Goal: Transaction & Acquisition: Purchase product/service

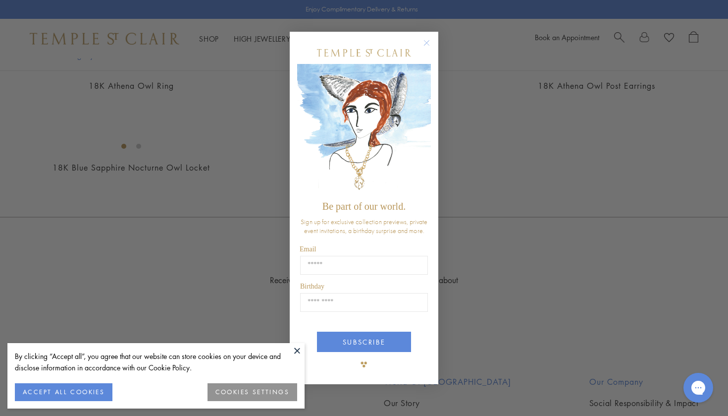
scroll to position [1115, 0]
click at [428, 42] on circle "Close dialog" at bounding box center [427, 43] width 12 height 12
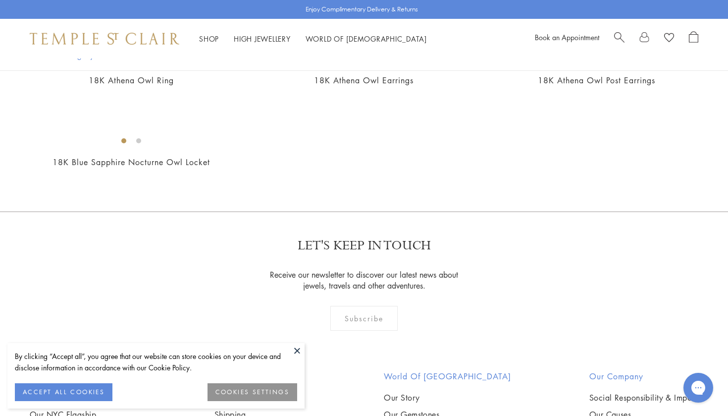
click at [299, 353] on button at bounding box center [297, 350] width 15 height 15
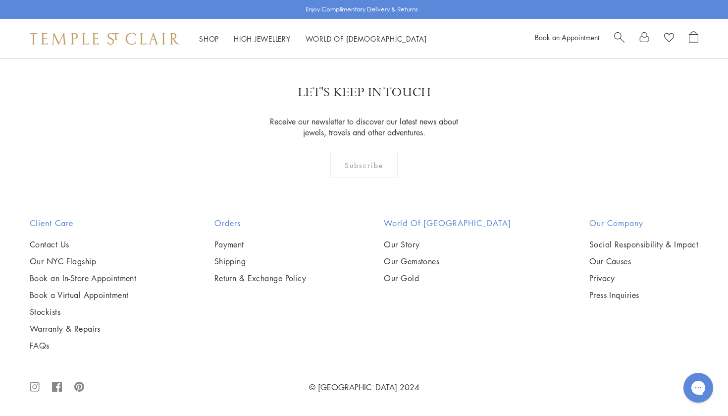
scroll to position [4008, 0]
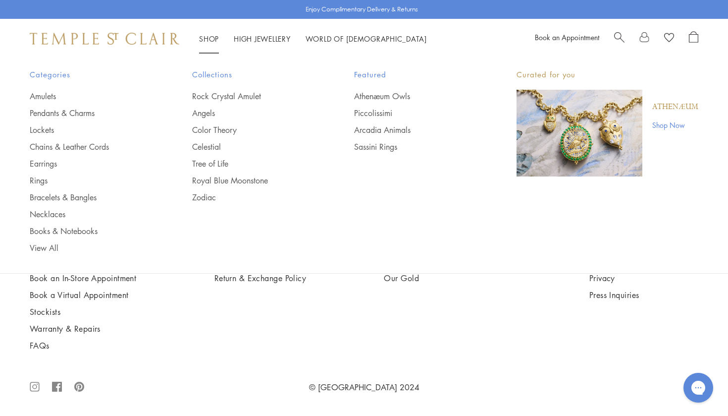
click at [211, 38] on link "Shop Shop" at bounding box center [209, 39] width 20 height 10
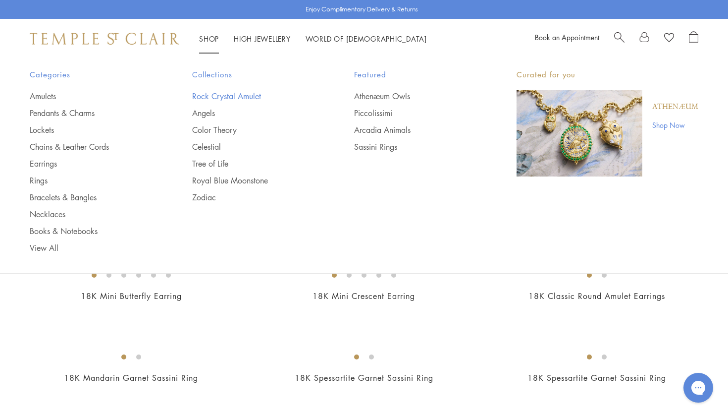
click at [223, 95] on link "Rock Crystal Amulet" at bounding box center [253, 96] width 123 height 11
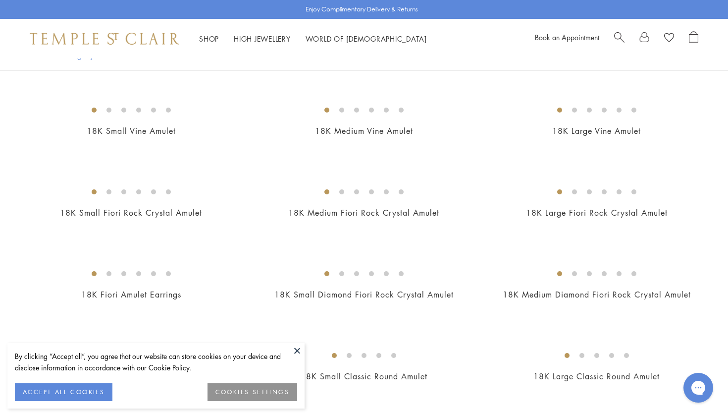
scroll to position [154, 0]
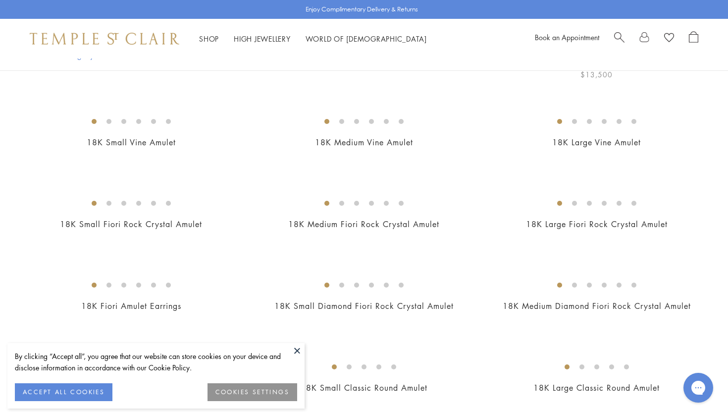
click at [0, 0] on img at bounding box center [0, 0] width 0 height 0
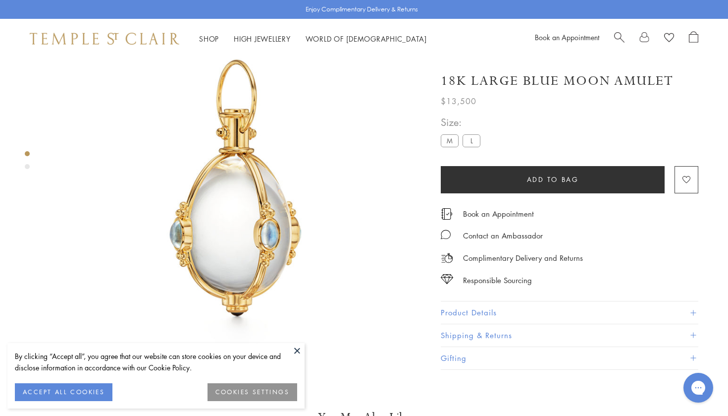
click at [474, 140] on label "L" at bounding box center [472, 140] width 18 height 12
click at [473, 140] on label "L" at bounding box center [472, 140] width 18 height 12
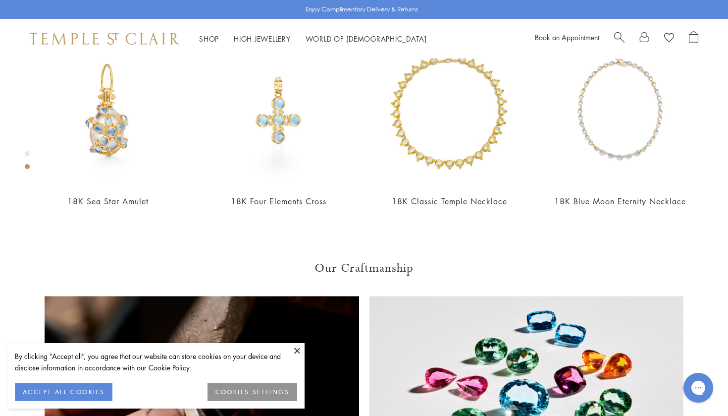
scroll to position [465, 0]
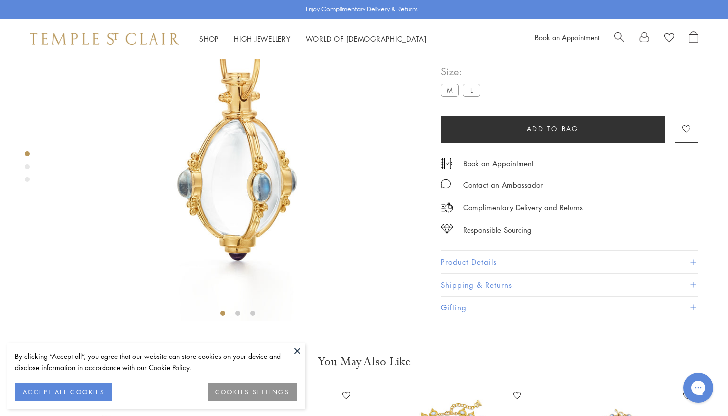
scroll to position [58, 0]
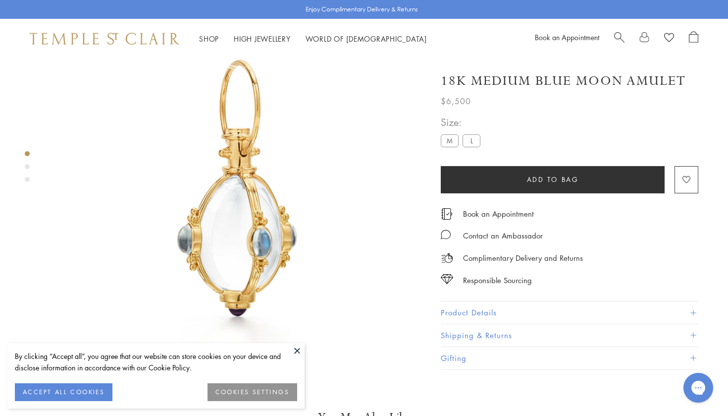
click at [491, 310] on button "Product Details" at bounding box center [570, 312] width 258 height 22
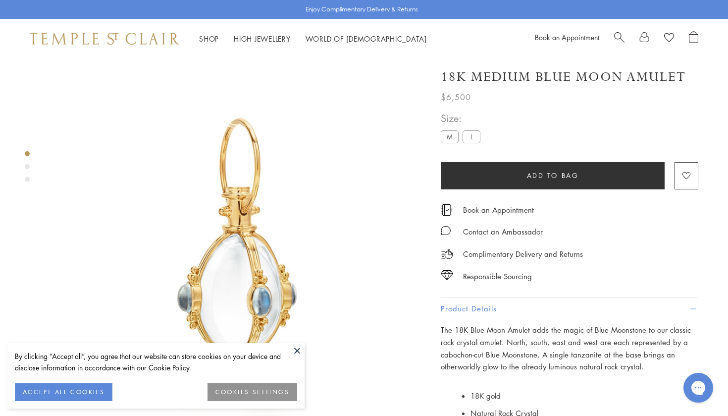
scroll to position [0, 0]
click at [262, 36] on link "High Jewellery High Jewellery" at bounding box center [262, 39] width 57 height 10
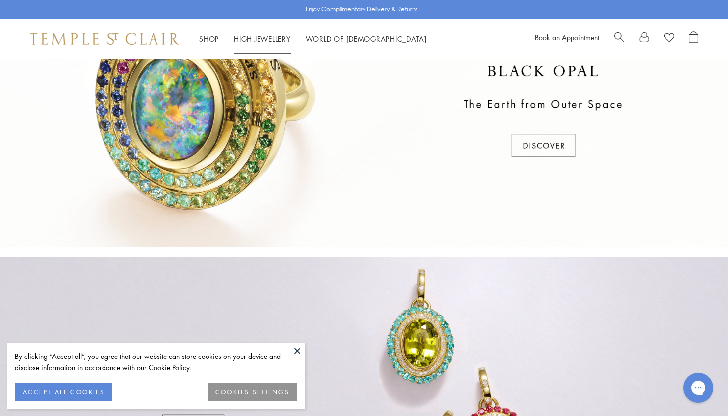
scroll to position [366, 0]
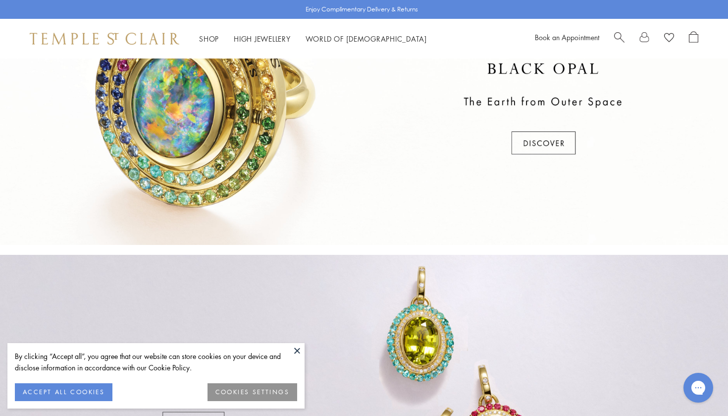
click at [544, 142] on div at bounding box center [364, 109] width 728 height 271
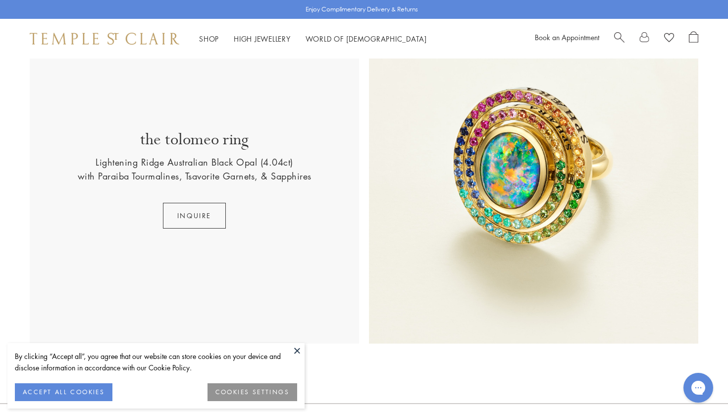
scroll to position [326, 0]
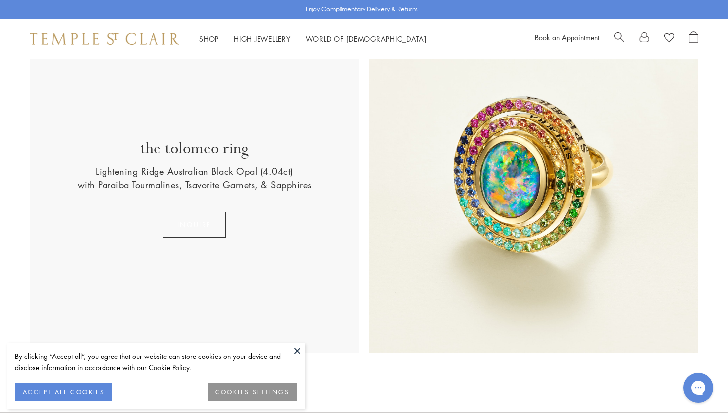
click at [216, 219] on button "INQUIRE" at bounding box center [194, 225] width 63 height 26
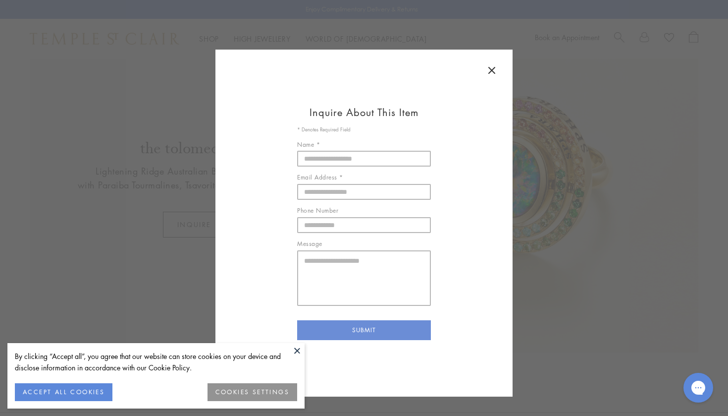
click at [489, 70] on icon at bounding box center [492, 70] width 12 height 12
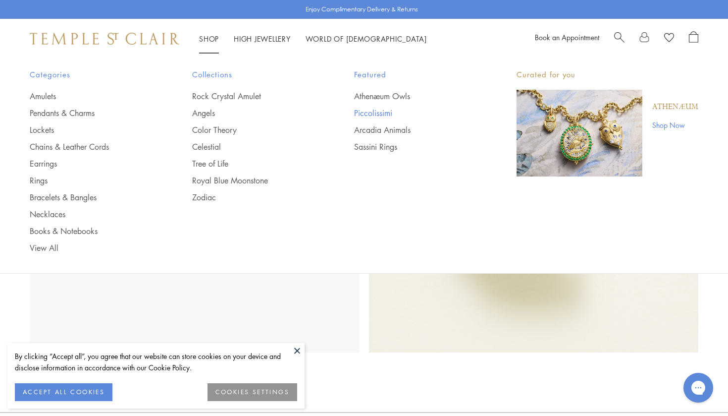
click at [370, 113] on link "Piccolissimi" at bounding box center [415, 113] width 123 height 11
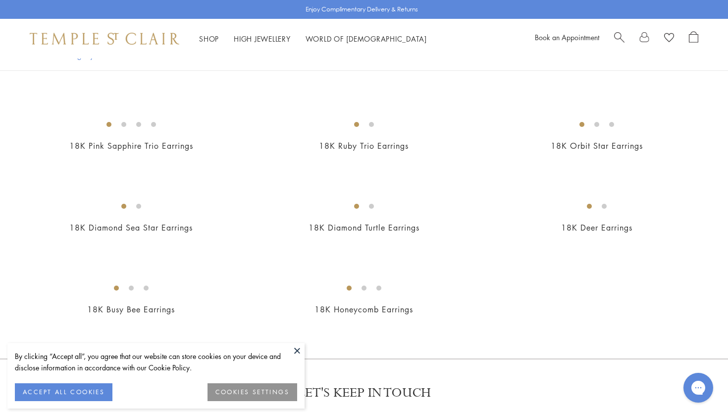
scroll to position [595, 0]
click at [618, 38] on span "Search" at bounding box center [619, 36] width 10 height 10
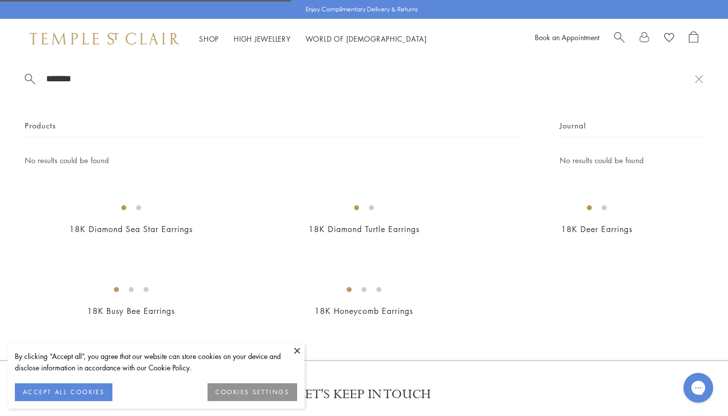
type input "********"
